Goal: Information Seeking & Learning: Find specific fact

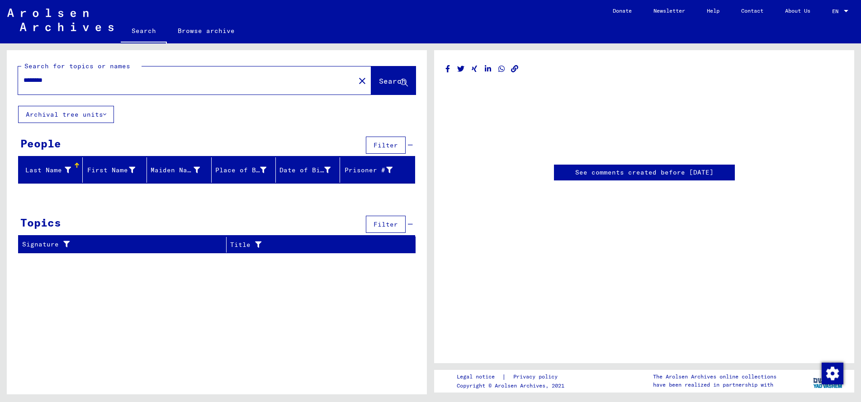
click at [58, 175] on div "Last Name" at bounding box center [46, 169] width 49 height 9
click at [109, 123] on button "Archival tree units" at bounding box center [66, 114] width 96 height 17
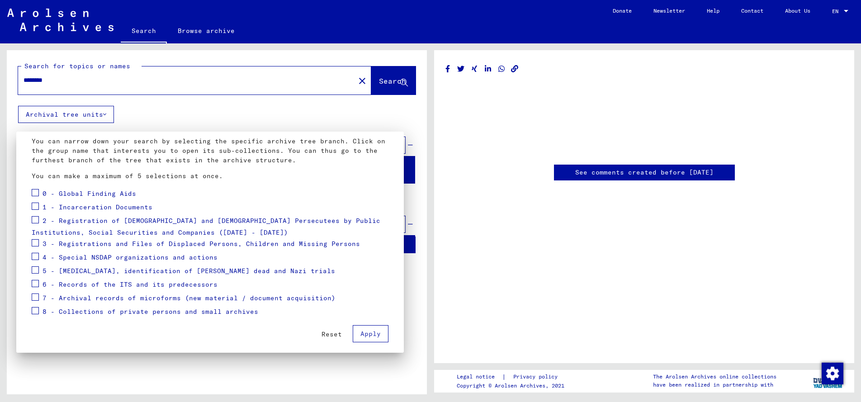
scroll to position [55, 0]
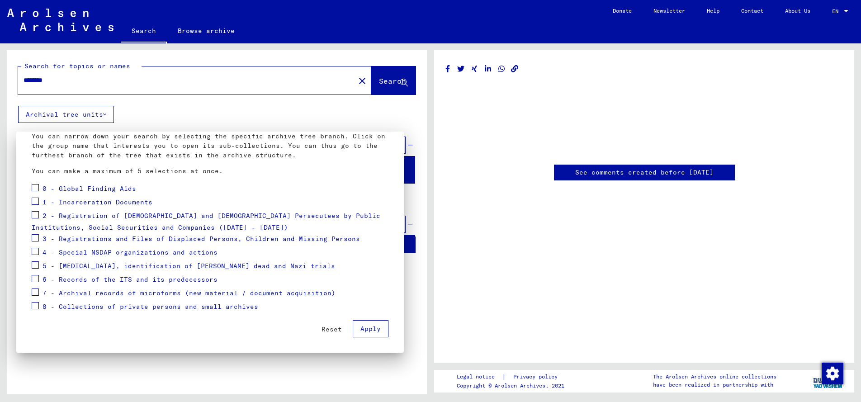
click at [376, 329] on button "Apply" at bounding box center [371, 328] width 36 height 17
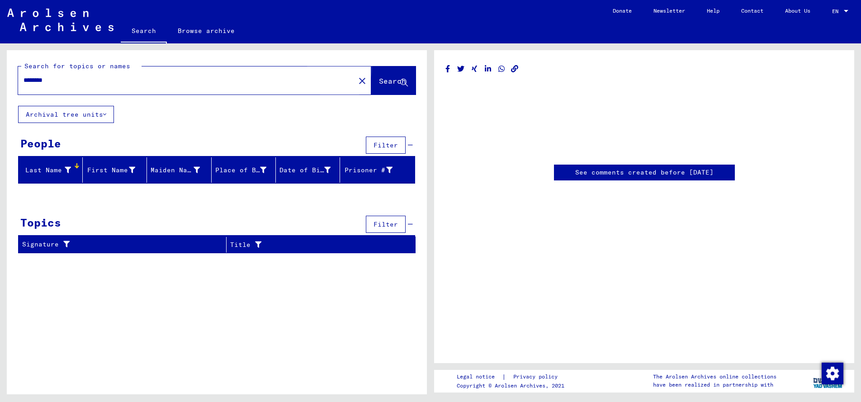
click at [379, 85] on span "Search" at bounding box center [392, 80] width 27 height 9
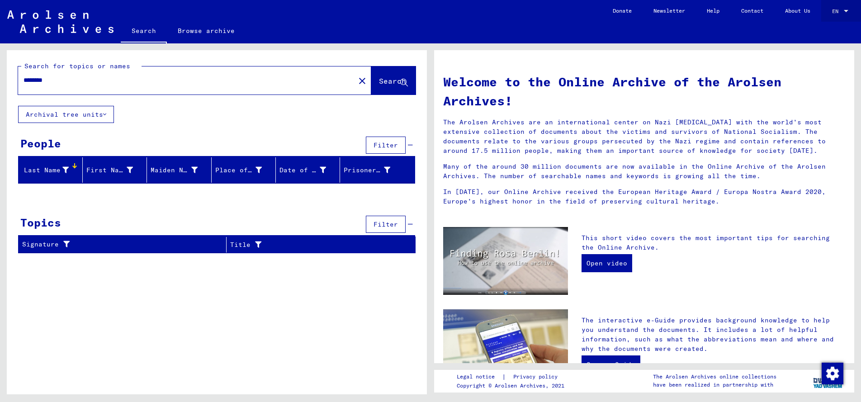
click at [847, 9] on div at bounding box center [846, 11] width 8 height 6
click at [832, 30] on span "Deutsch" at bounding box center [823, 32] width 22 height 7
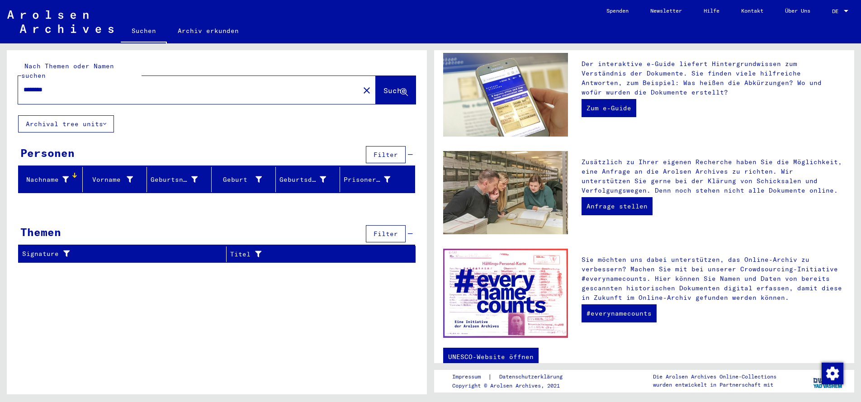
scroll to position [267, 0]
